Goal: Information Seeking & Learning: Learn about a topic

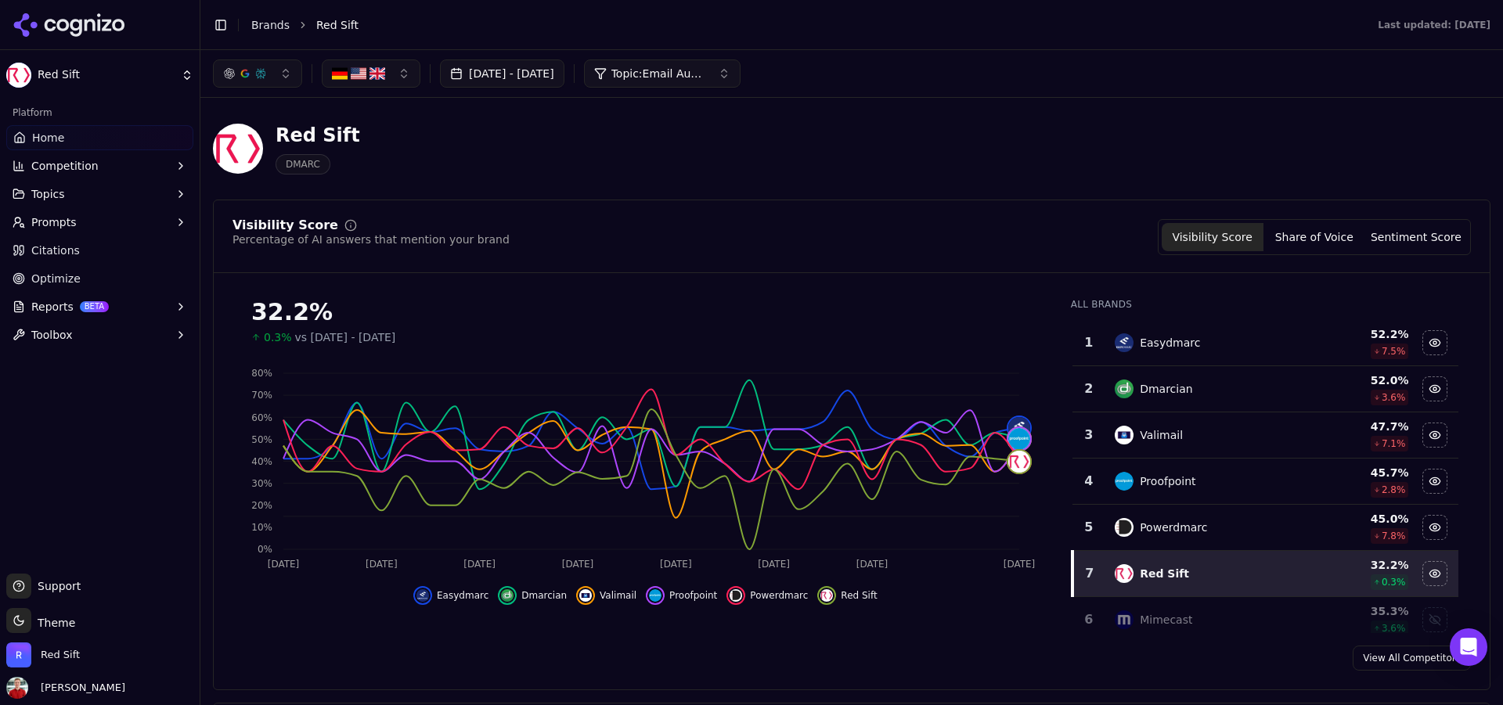
click at [564, 87] on button "[DATE] - [DATE]" at bounding box center [502, 73] width 124 height 28
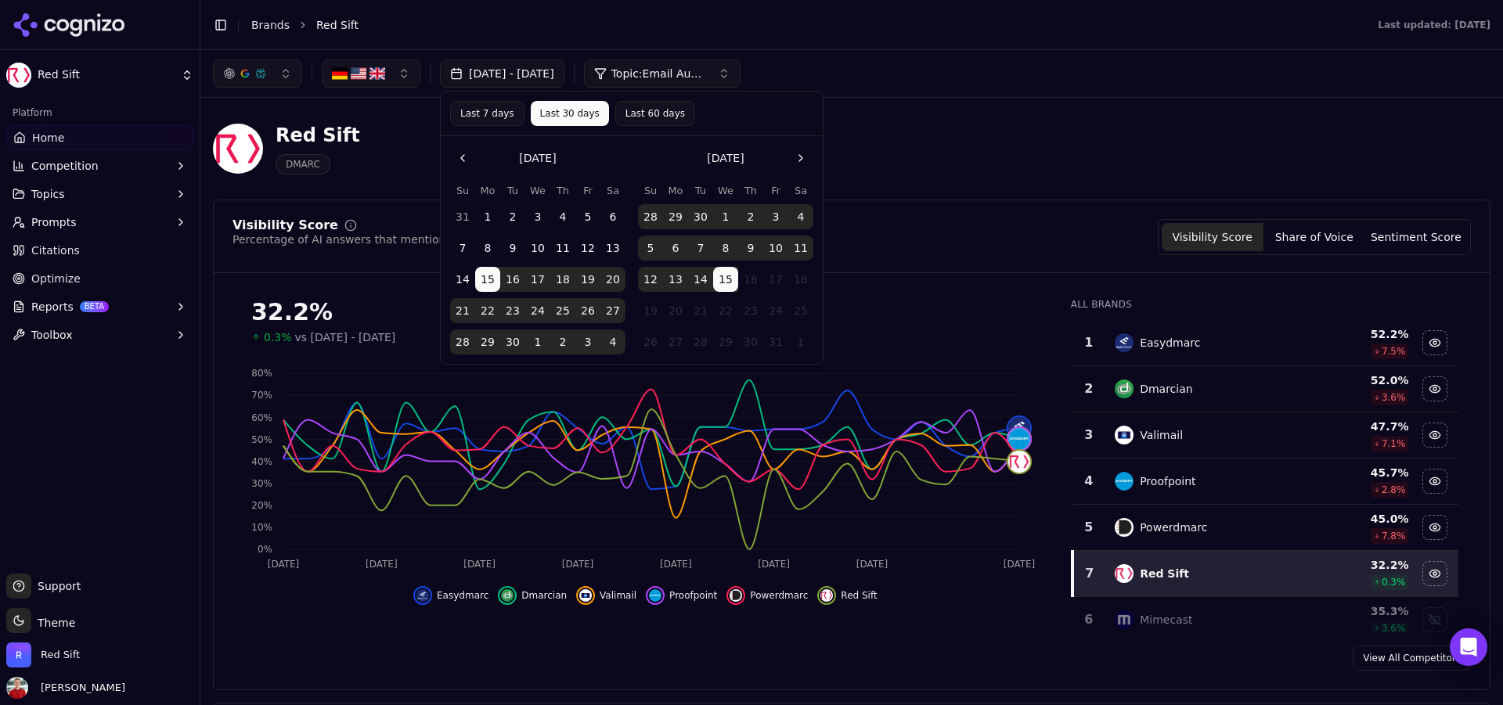
click at [59, 138] on span "Home" at bounding box center [48, 138] width 32 height 16
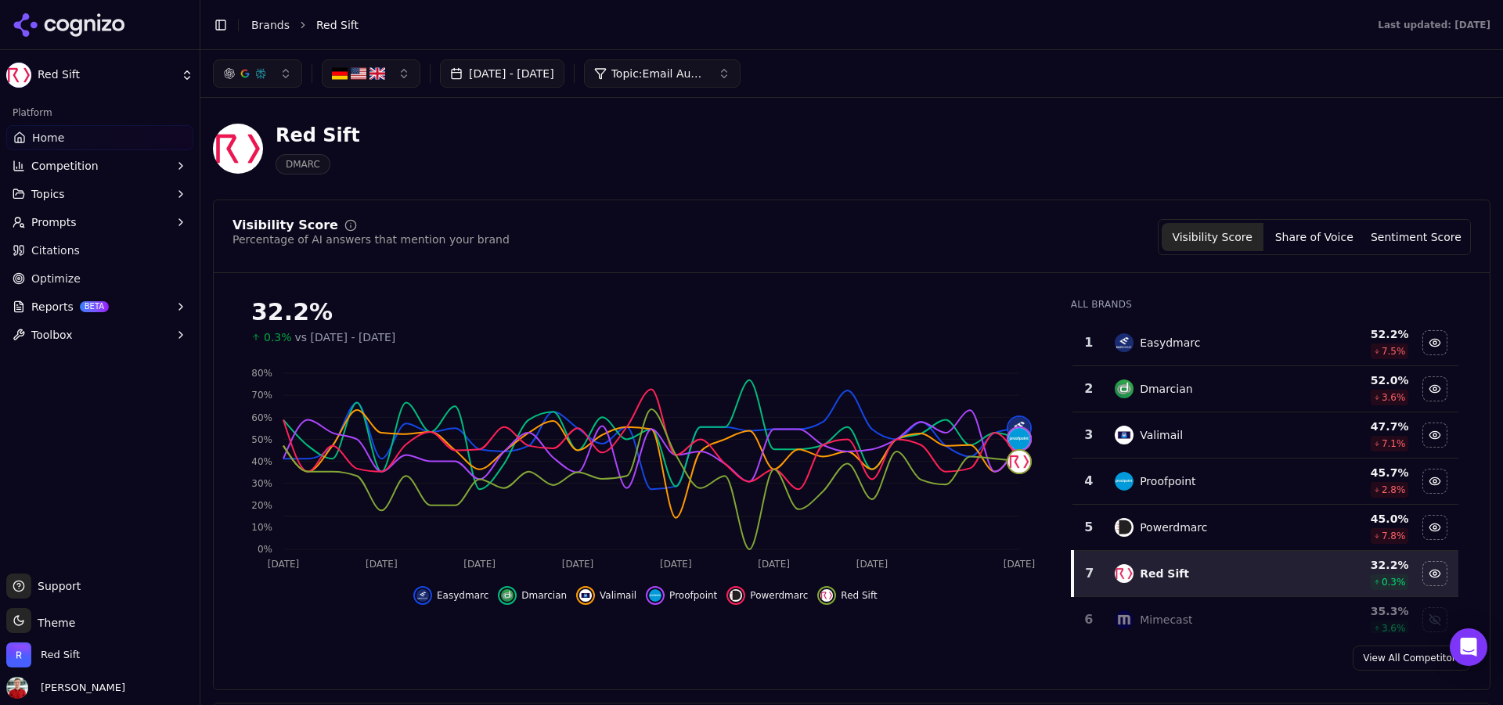
click at [42, 133] on span "Home" at bounding box center [48, 138] width 32 height 16
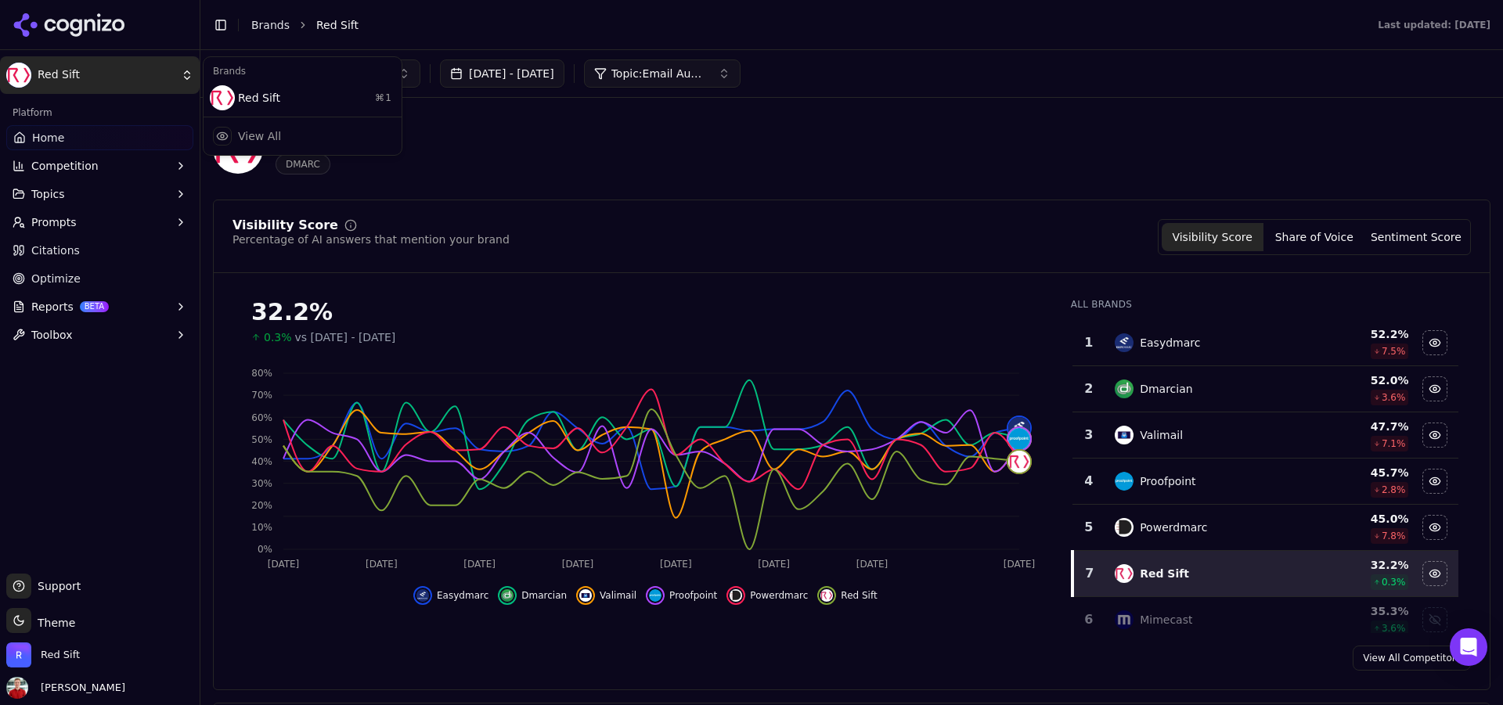
click at [81, 70] on html "Red Sift Platform Home Competition Topics Prompts Citations Optimize Reports BE…" at bounding box center [751, 352] width 1503 height 705
click at [299, 112] on div "Red Sift ⌘ 1" at bounding box center [303, 97] width 192 height 31
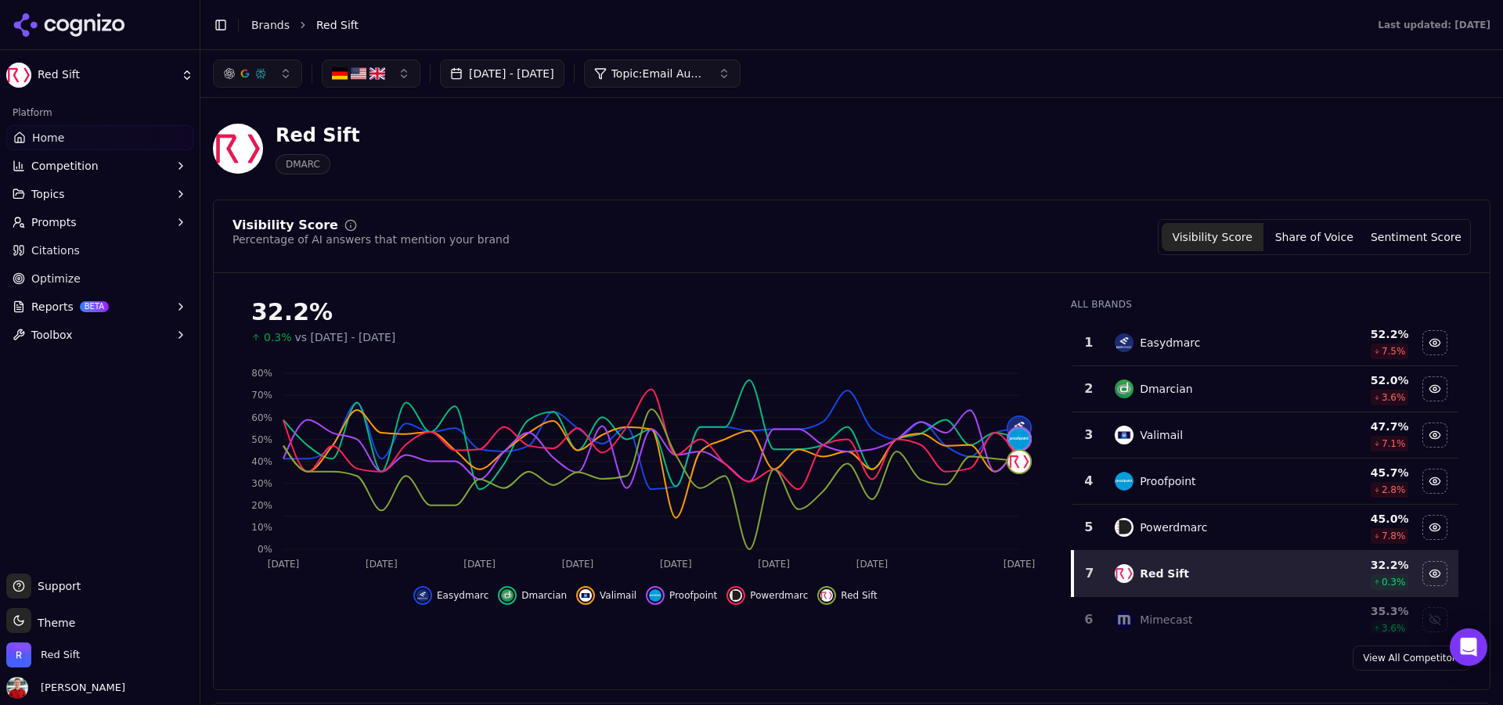
click at [74, 135] on link "Home" at bounding box center [99, 137] width 187 height 25
click at [75, 139] on link "Home" at bounding box center [99, 137] width 187 height 25
click at [61, 144] on span "Home" at bounding box center [48, 138] width 32 height 16
click at [695, 77] on span "Topic: Email Authentication - MSPs" at bounding box center [658, 74] width 94 height 16
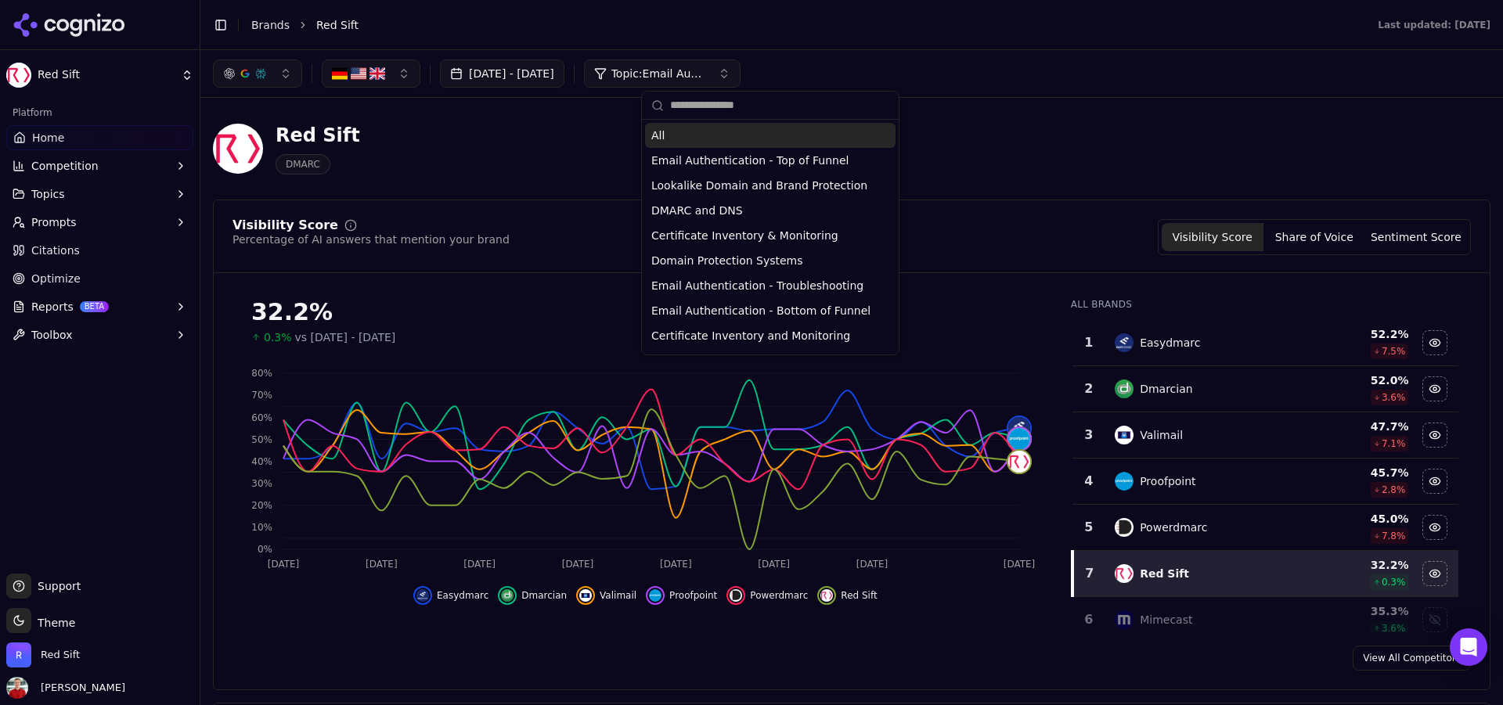
click at [670, 139] on div "All" at bounding box center [770, 135] width 250 height 25
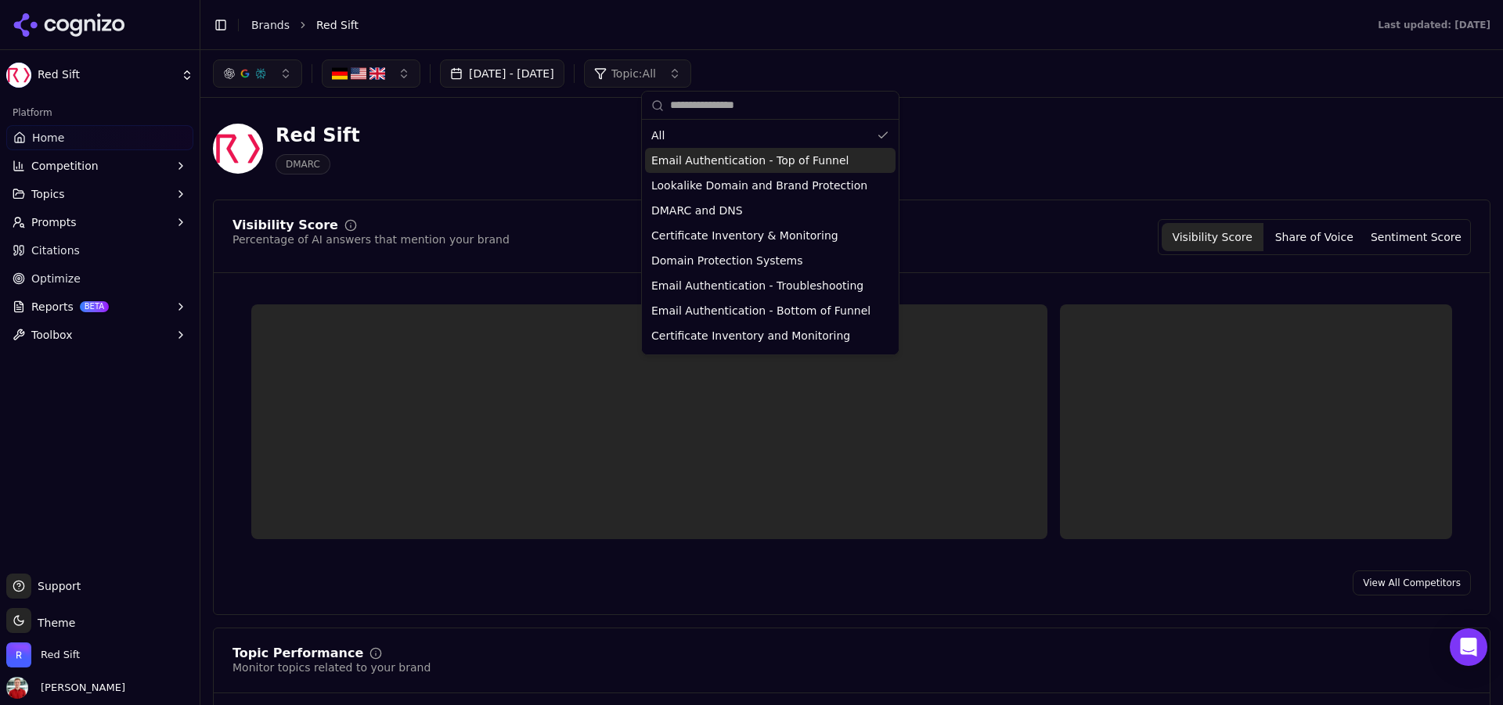
click at [1007, 129] on div "Red Sift DMARC" at bounding box center [851, 148] width 1277 height 77
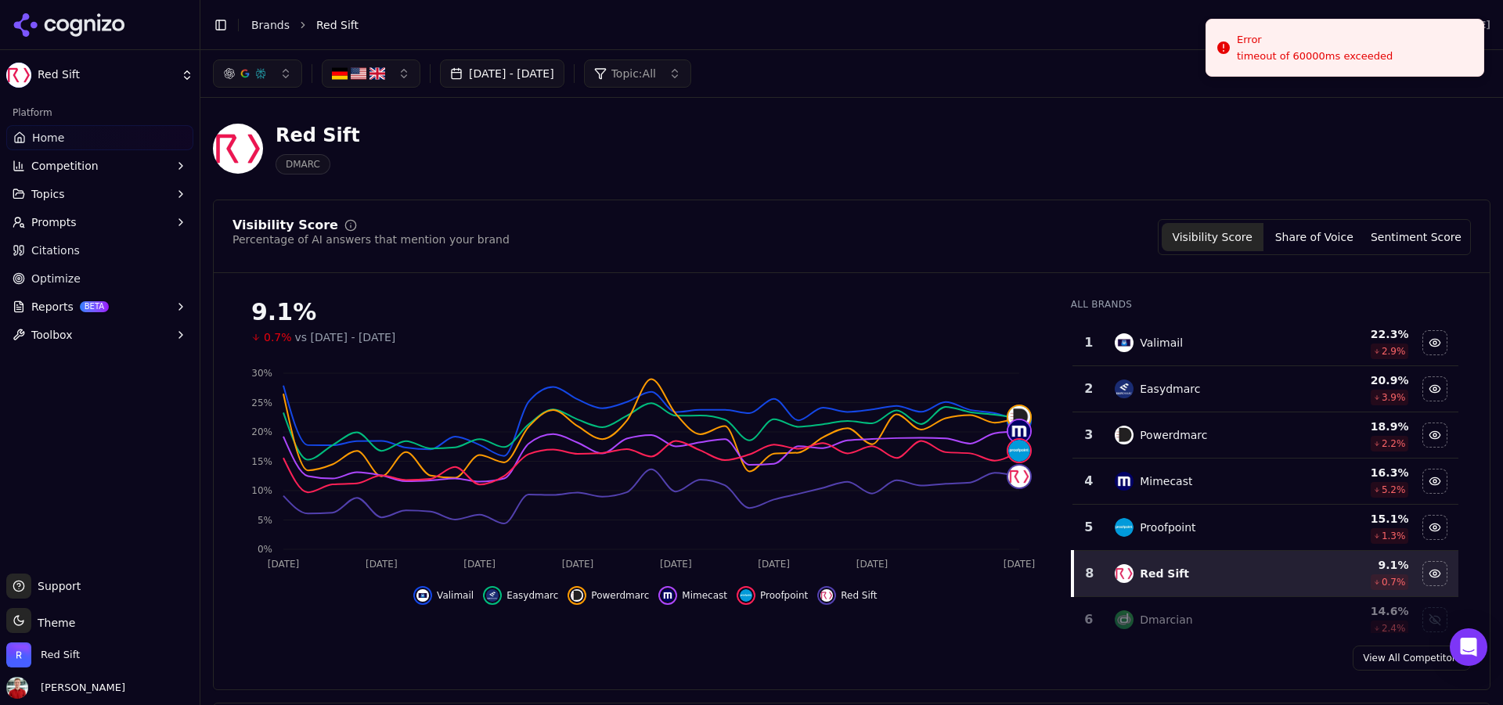
click at [59, 254] on span "Citations" at bounding box center [55, 251] width 49 height 16
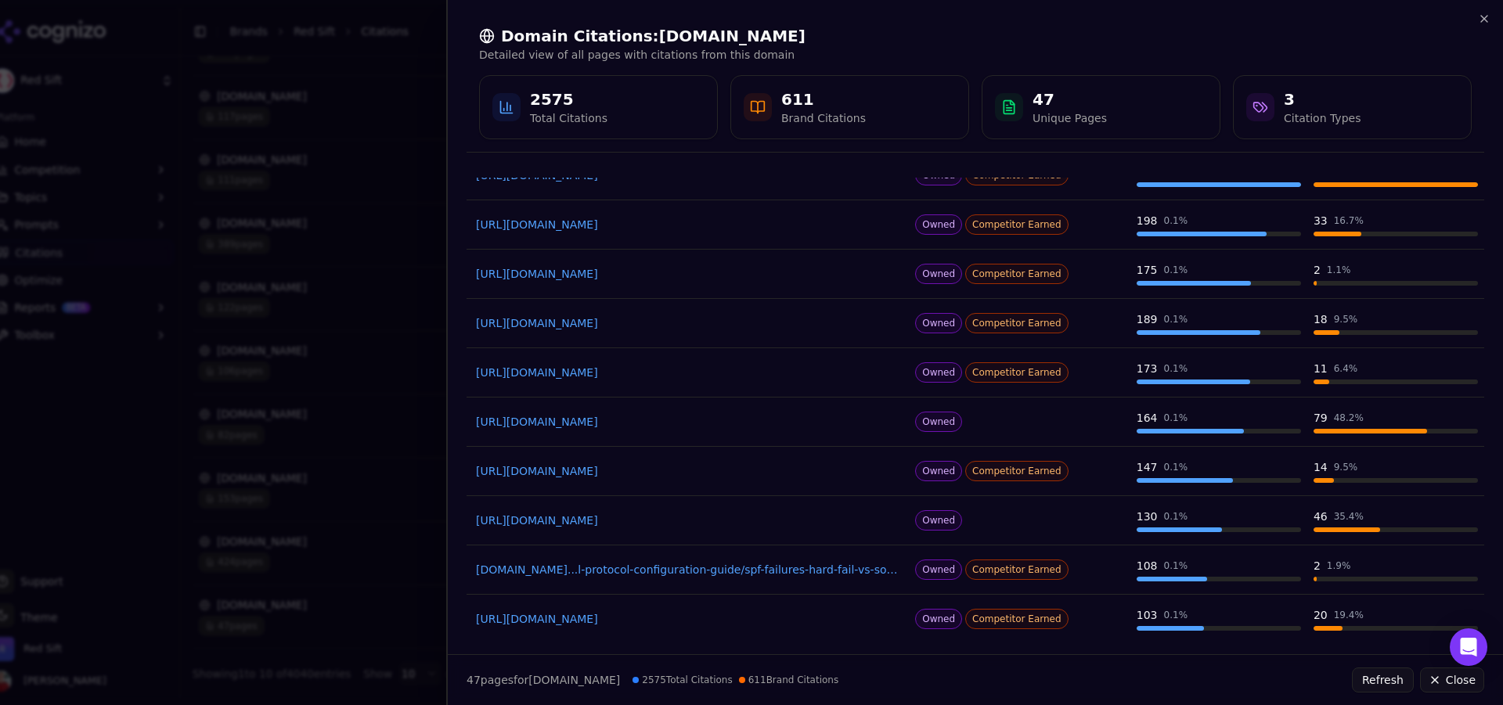
scroll to position [155, 0]
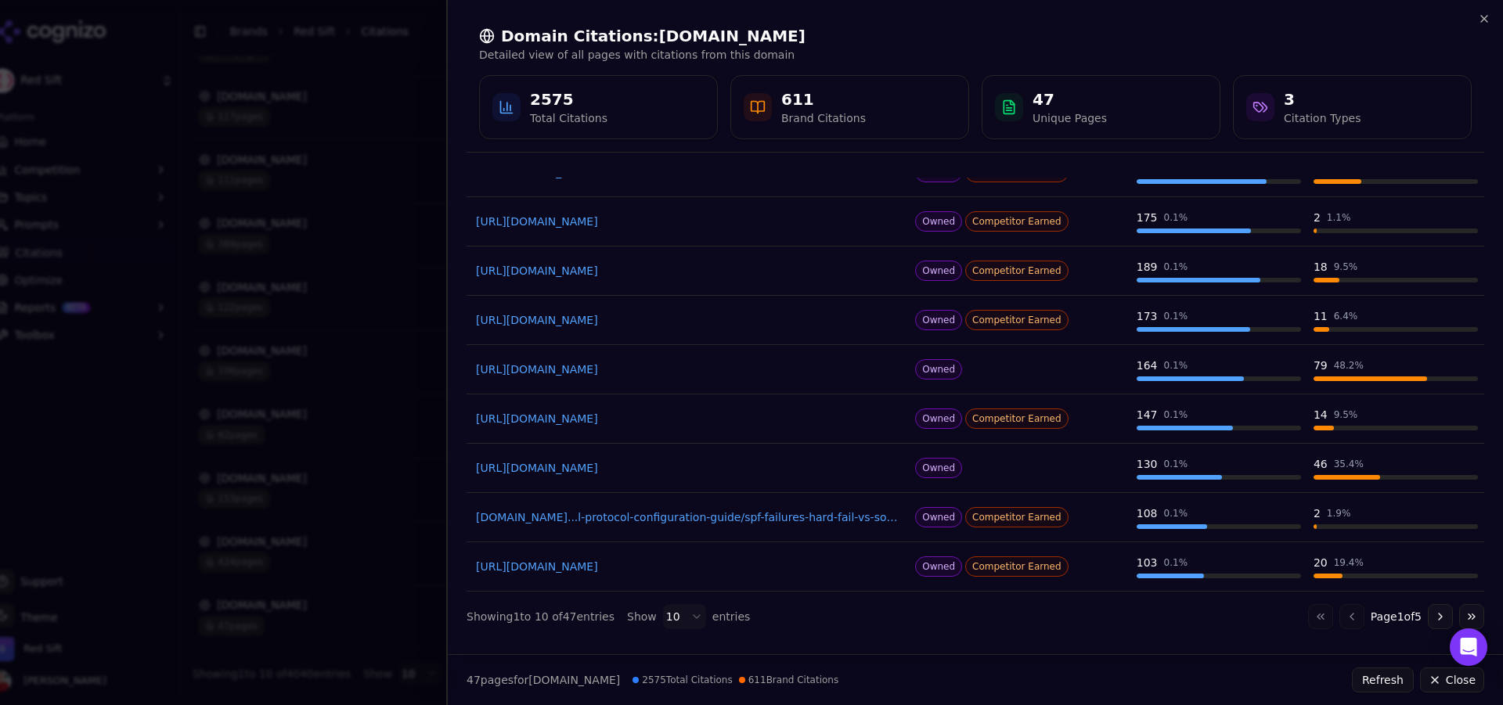
click at [1428, 609] on button "Go to next page" at bounding box center [1440, 616] width 25 height 25
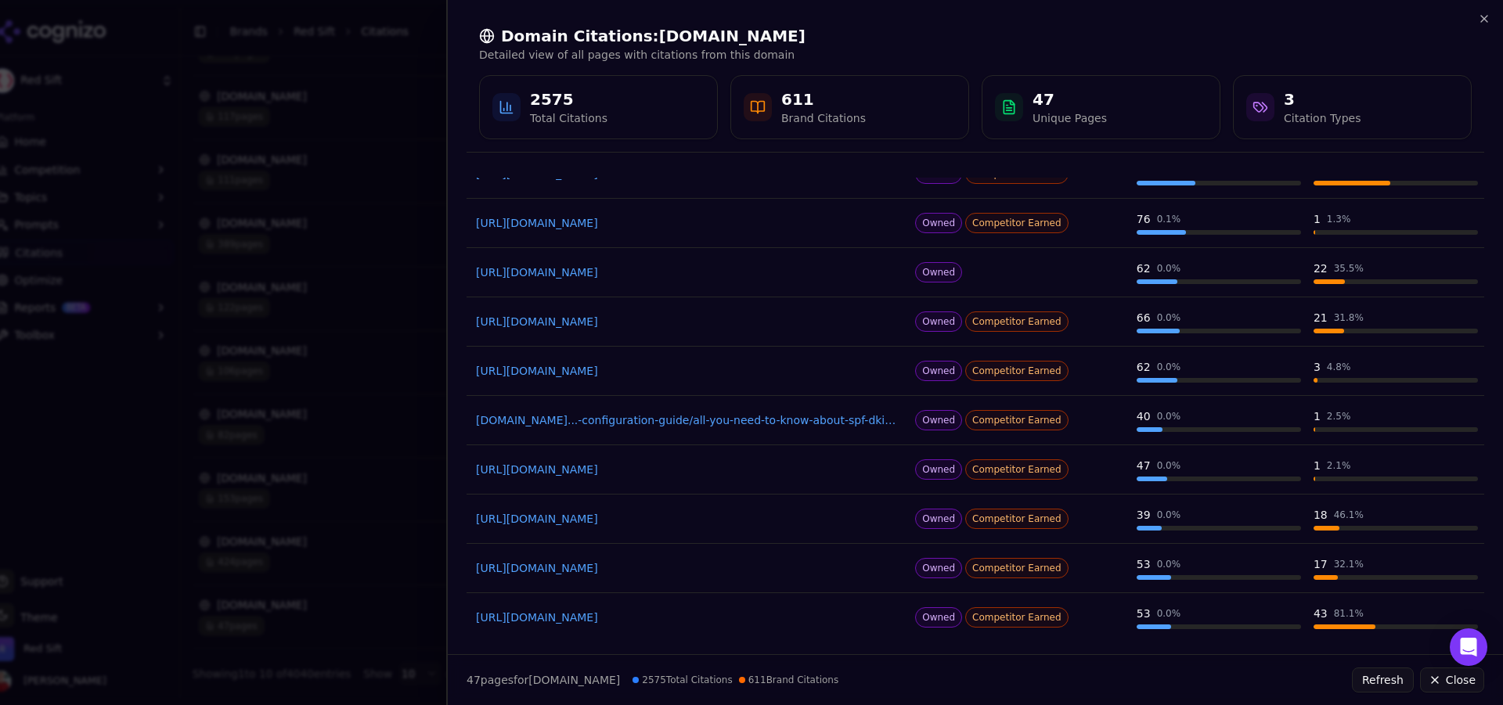
scroll to position [0, 0]
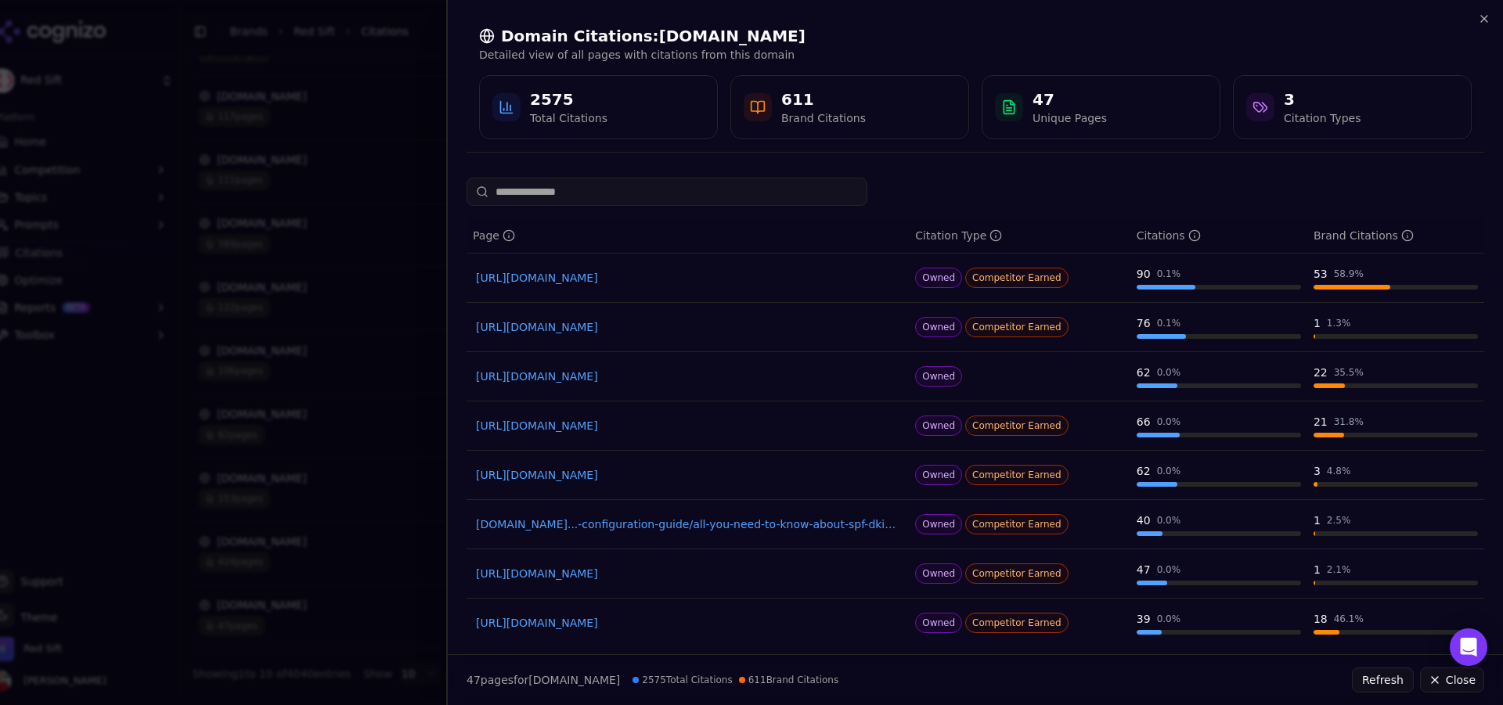
click at [655, 276] on link "[URL][DOMAIN_NAME]" at bounding box center [687, 278] width 423 height 16
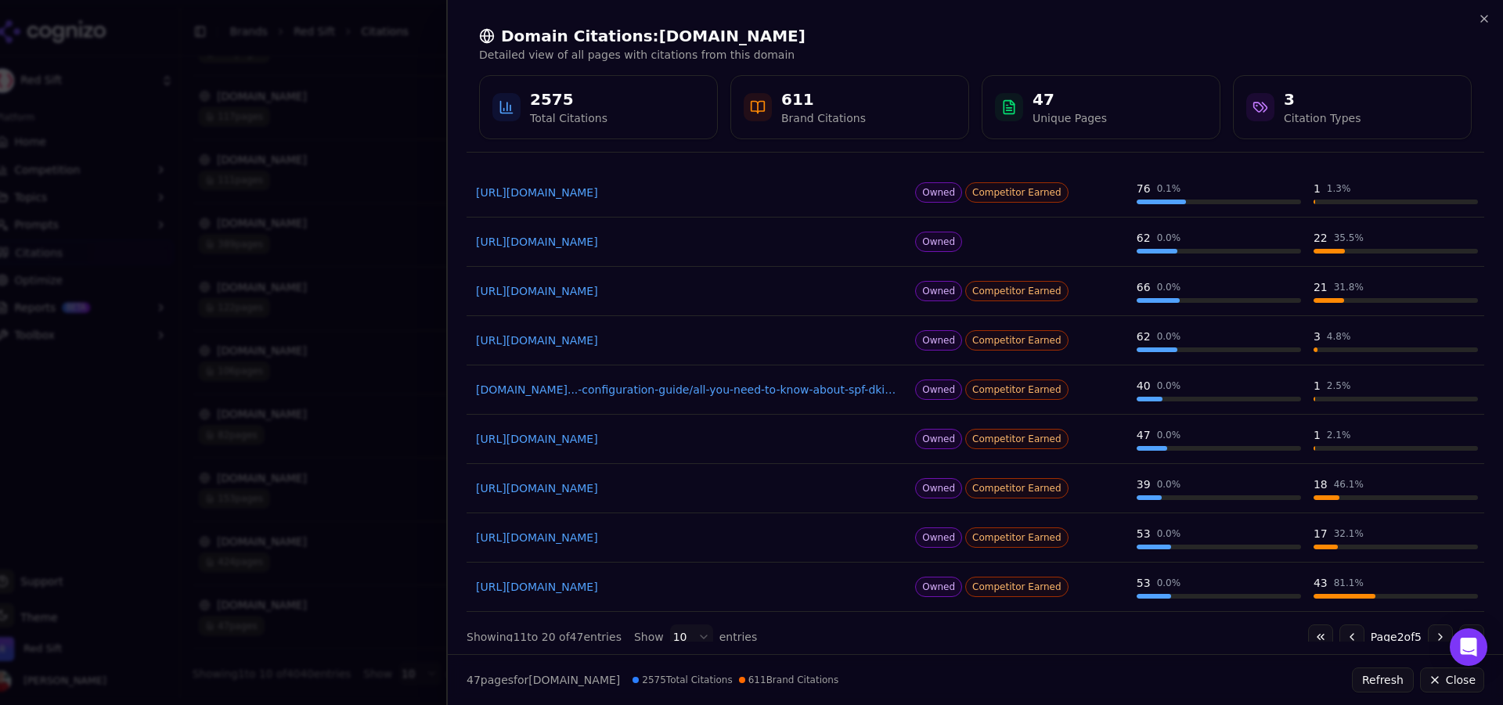
scroll to position [155, 0]
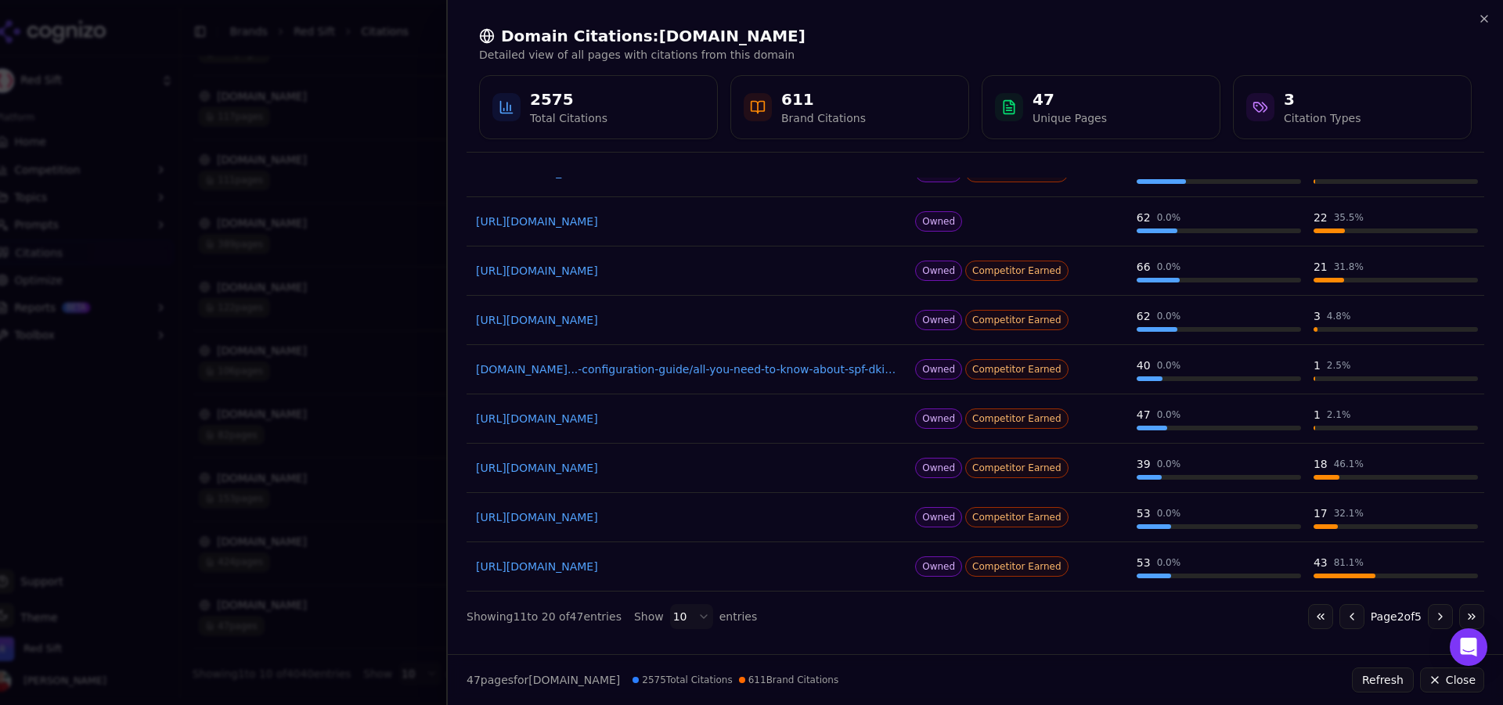
click at [1429, 616] on button "Go to next page" at bounding box center [1440, 616] width 25 height 25
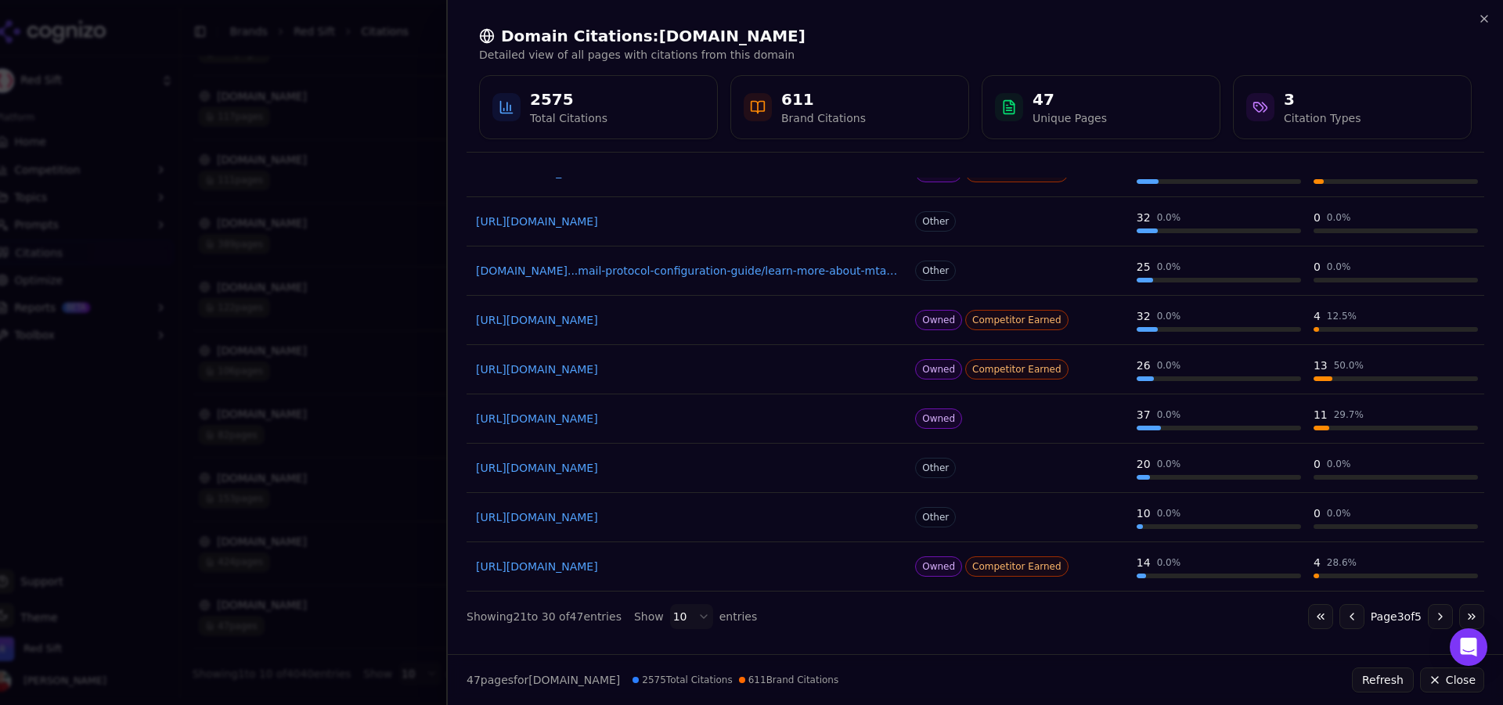
click at [1428, 613] on button "Go to next page" at bounding box center [1440, 616] width 25 height 25
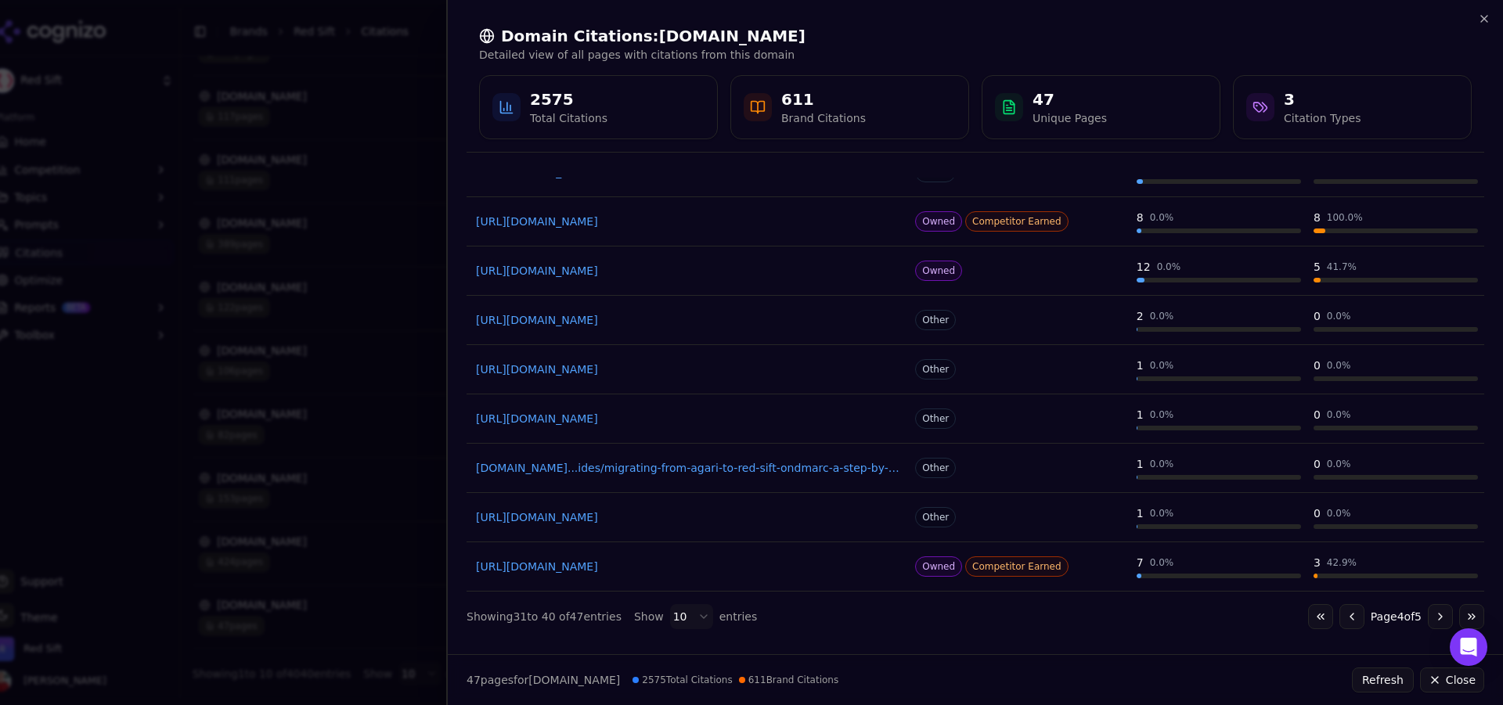
click at [1432, 616] on button "Go to next page" at bounding box center [1440, 616] width 25 height 25
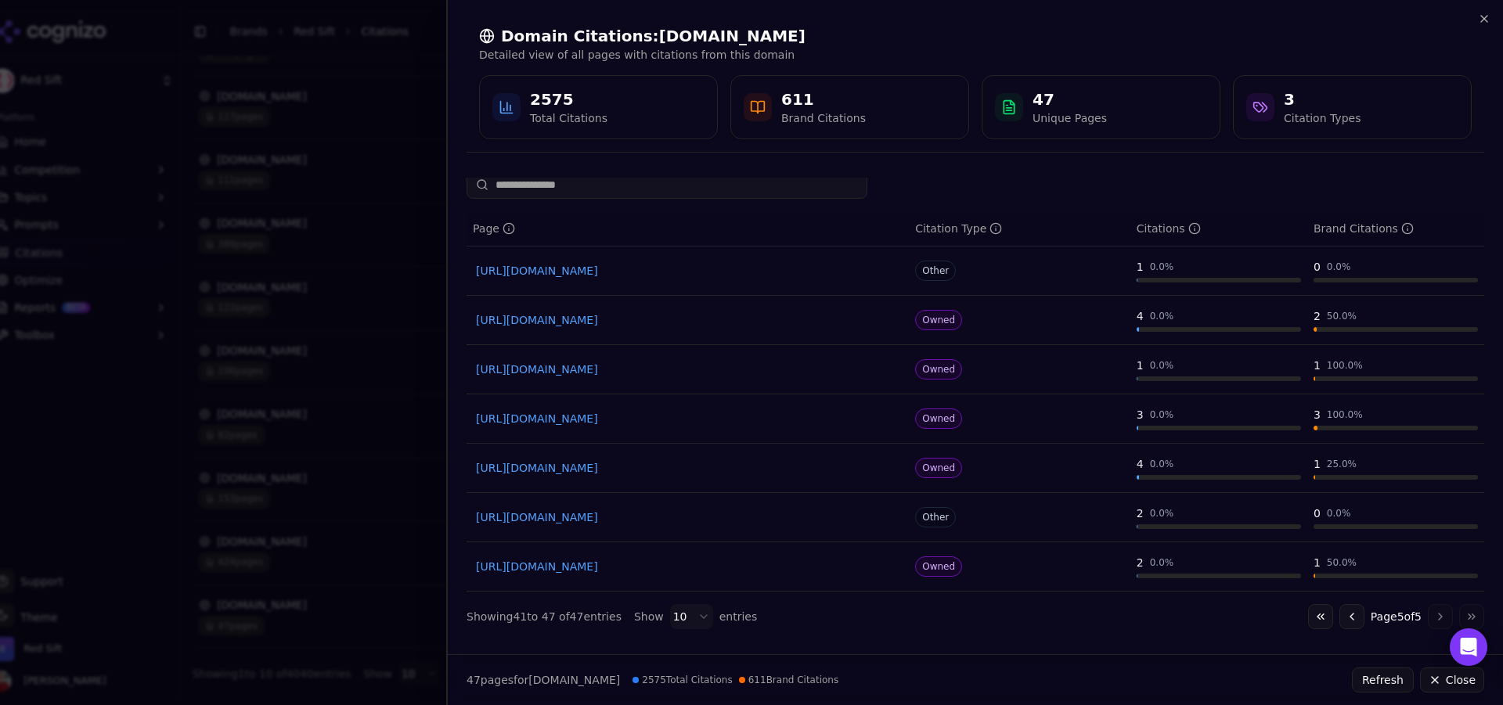
click at [395, 256] on div at bounding box center [751, 352] width 1503 height 705
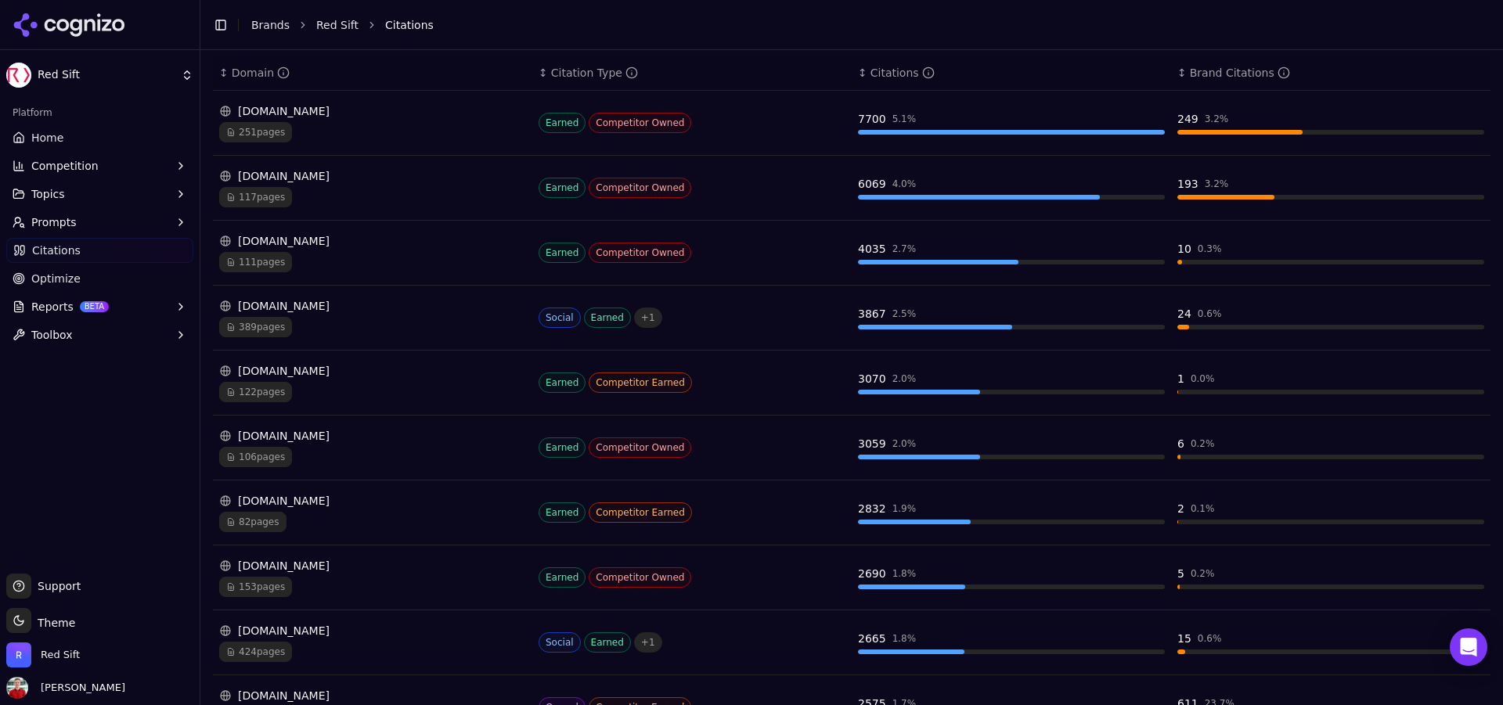
scroll to position [291, 0]
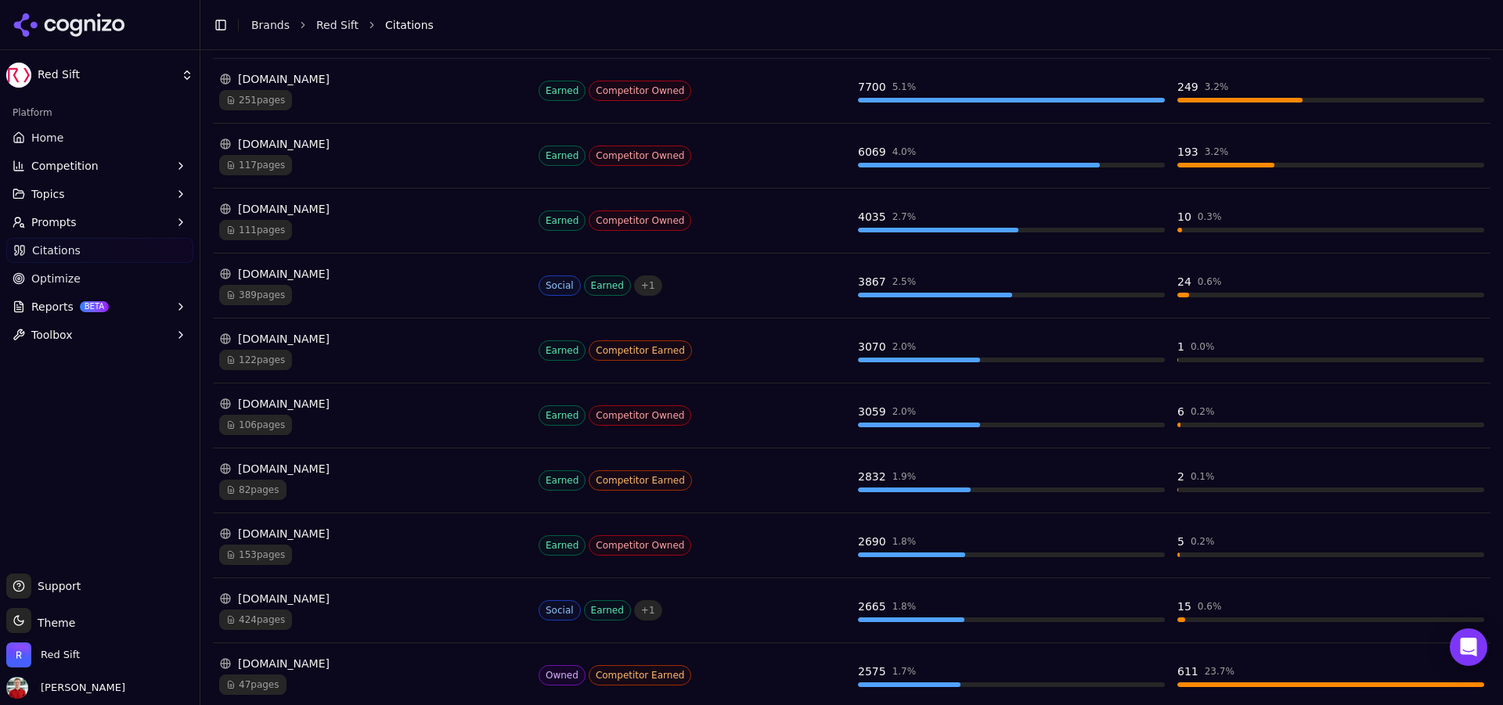
click at [258, 690] on span "47 pages" at bounding box center [252, 685] width 67 height 20
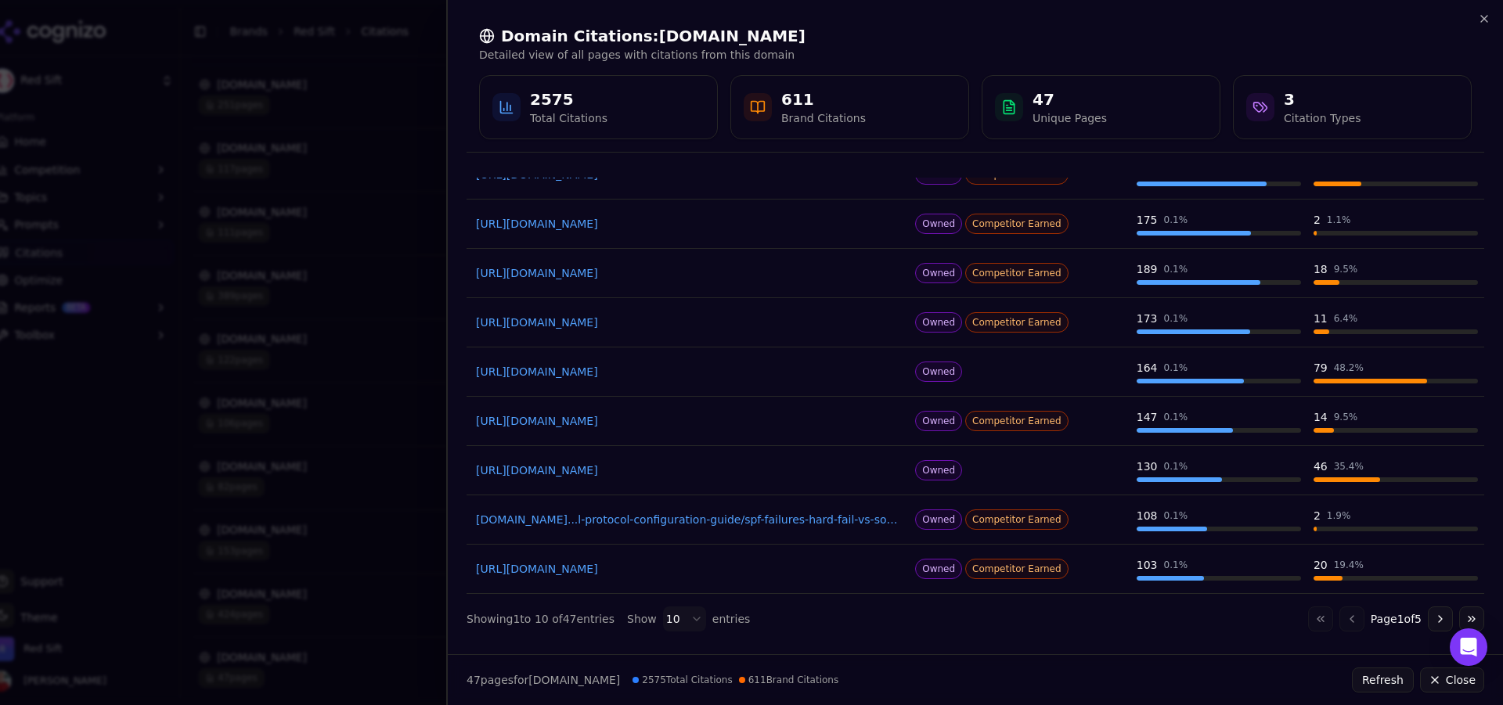
scroll to position [155, 0]
click at [1428, 613] on button "Go to next page" at bounding box center [1440, 616] width 25 height 25
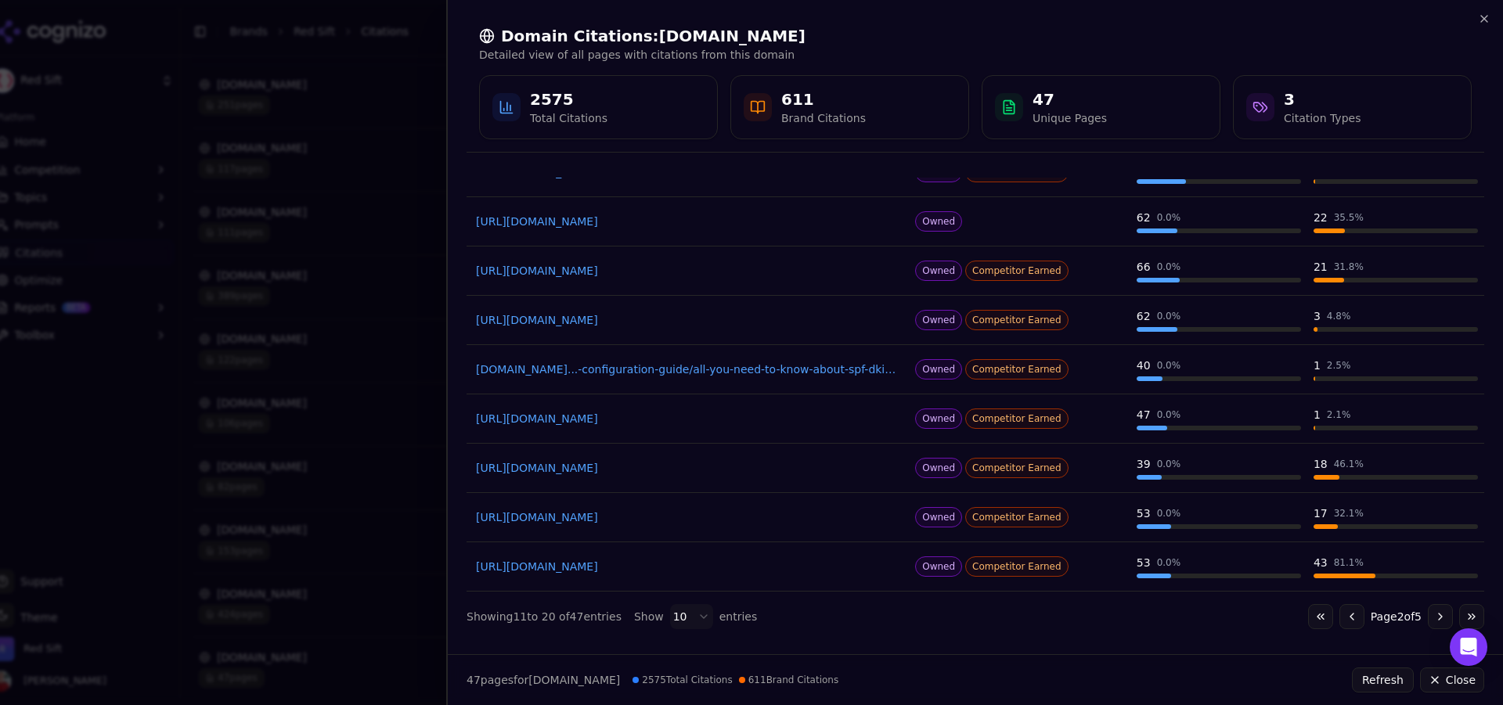
click at [1428, 607] on button "Go to next page" at bounding box center [1440, 616] width 25 height 25
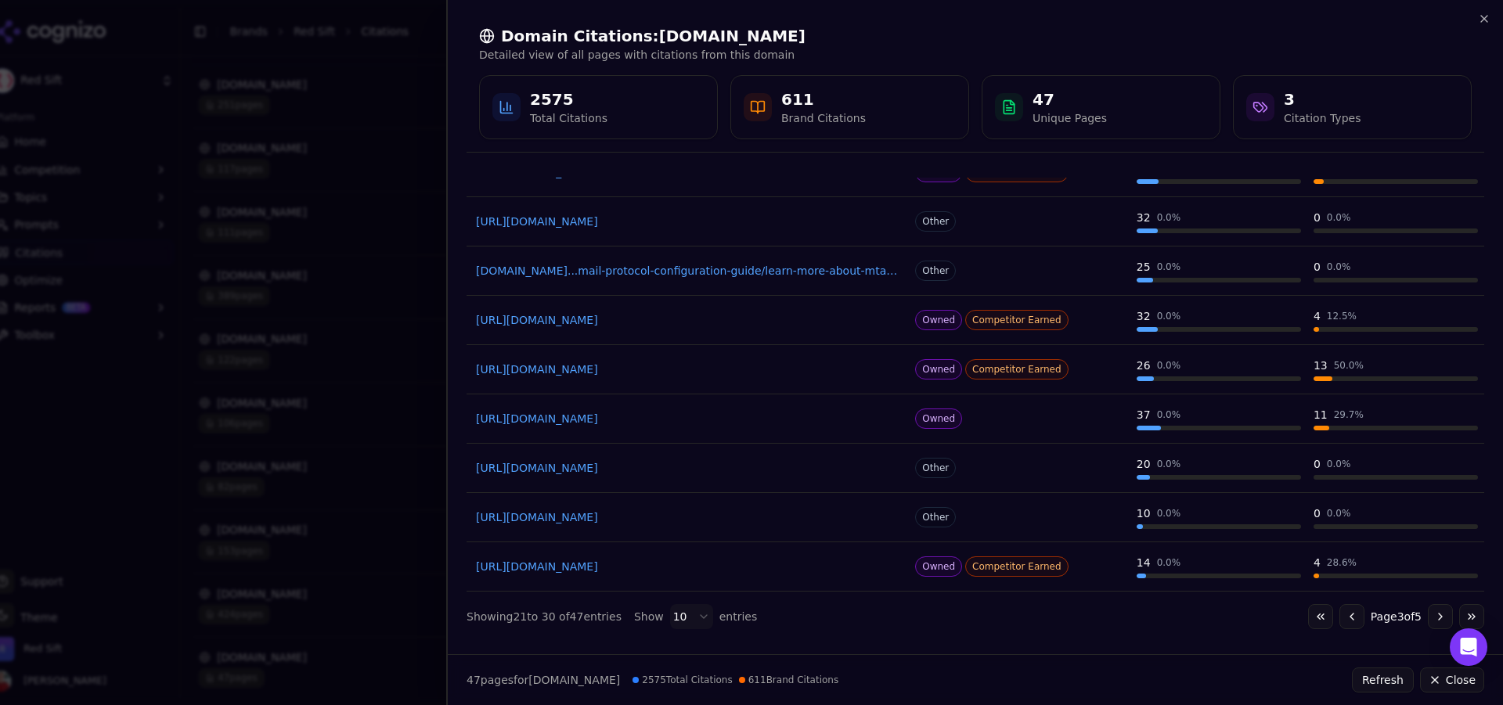
click at [1428, 616] on button "Go to next page" at bounding box center [1440, 616] width 25 height 25
